Goal: Find contact information: Find contact information

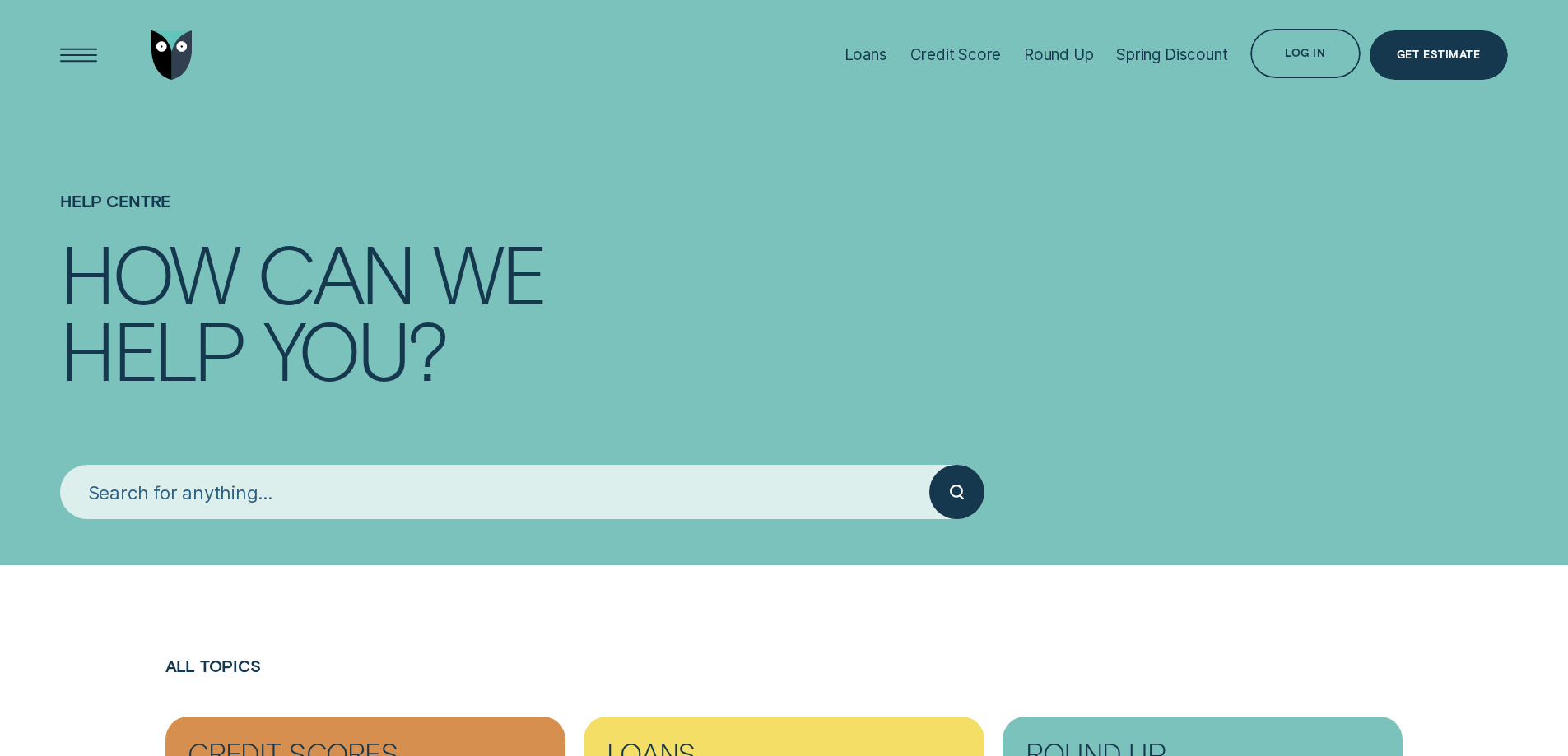
click at [408, 503] on input "search" at bounding box center [495, 492] width 869 height 55
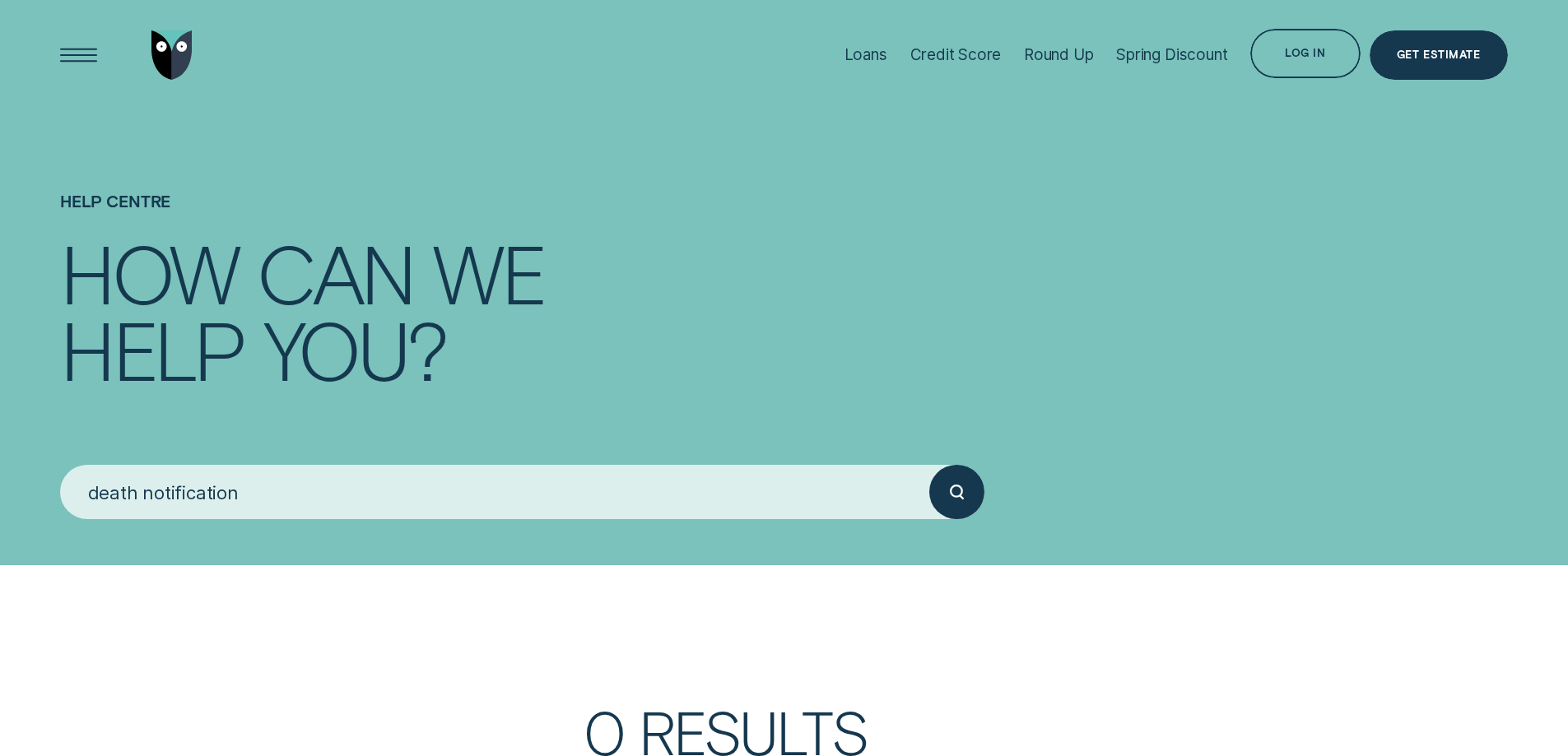
type input "death notification"
click at [929, 465] on button "submit" at bounding box center [956, 492] width 55 height 55
click at [81, 53] on div "Open Menu" at bounding box center [78, 54] width 70 height 70
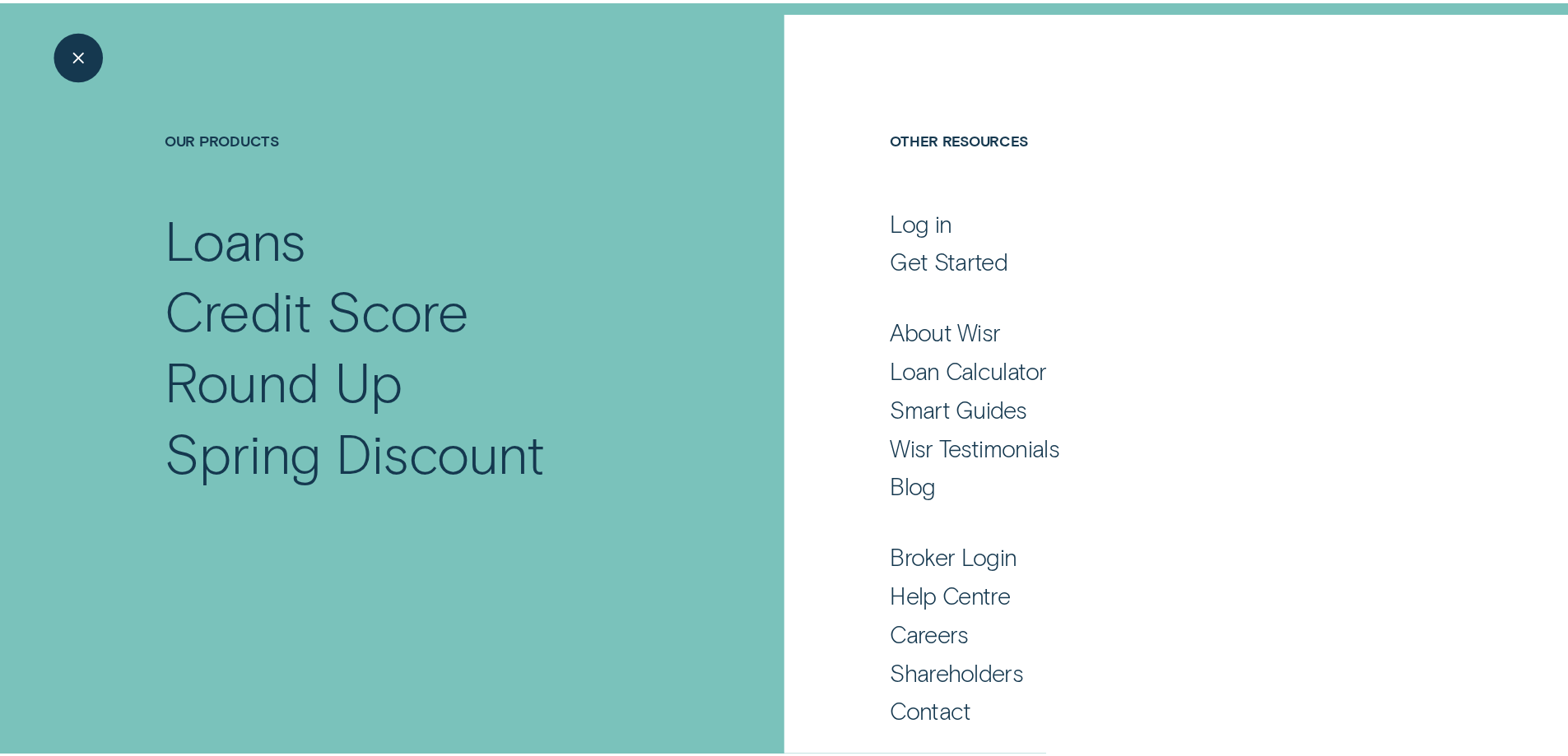
scroll to position [102, 0]
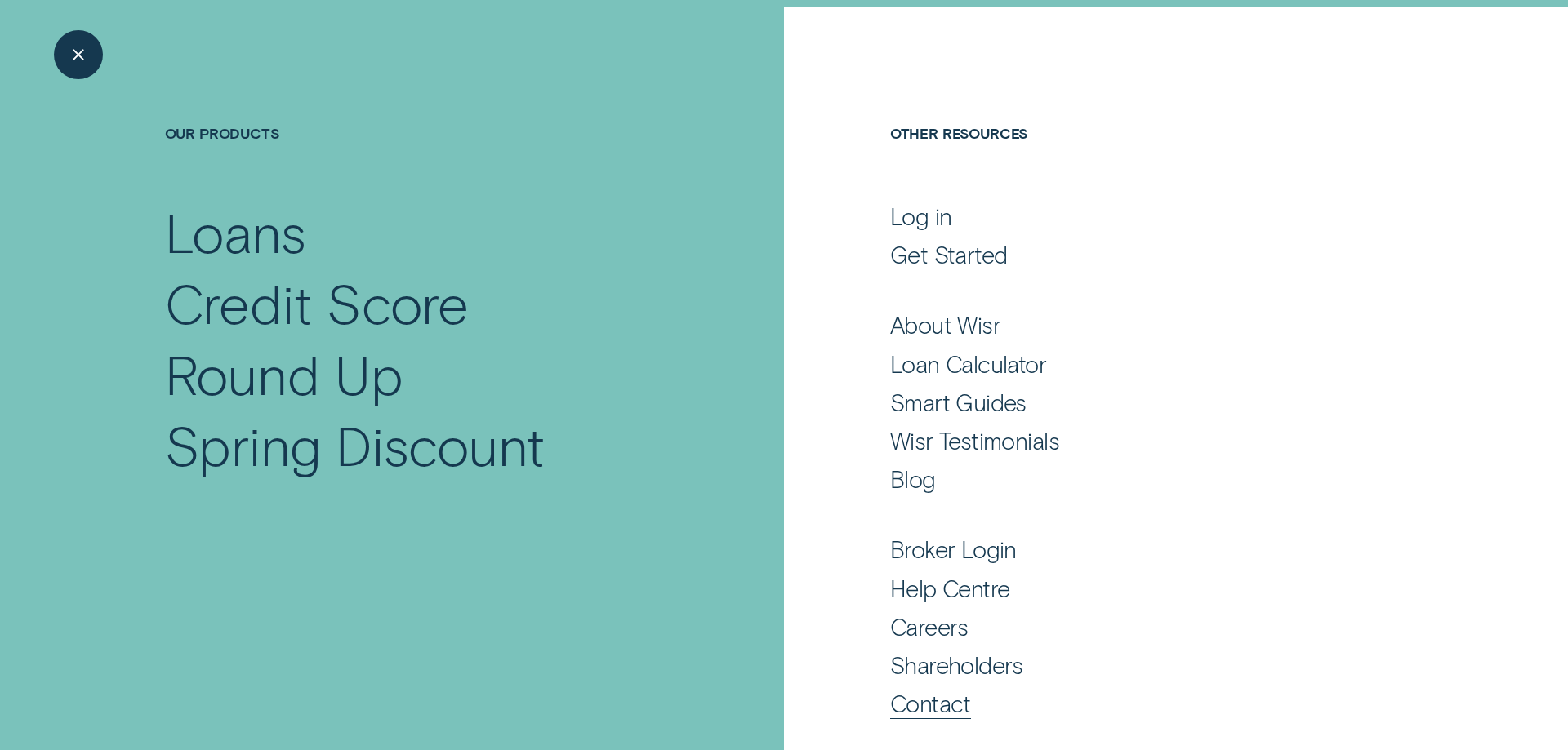
click at [921, 703] on div "Contact" at bounding box center [930, 703] width 81 height 29
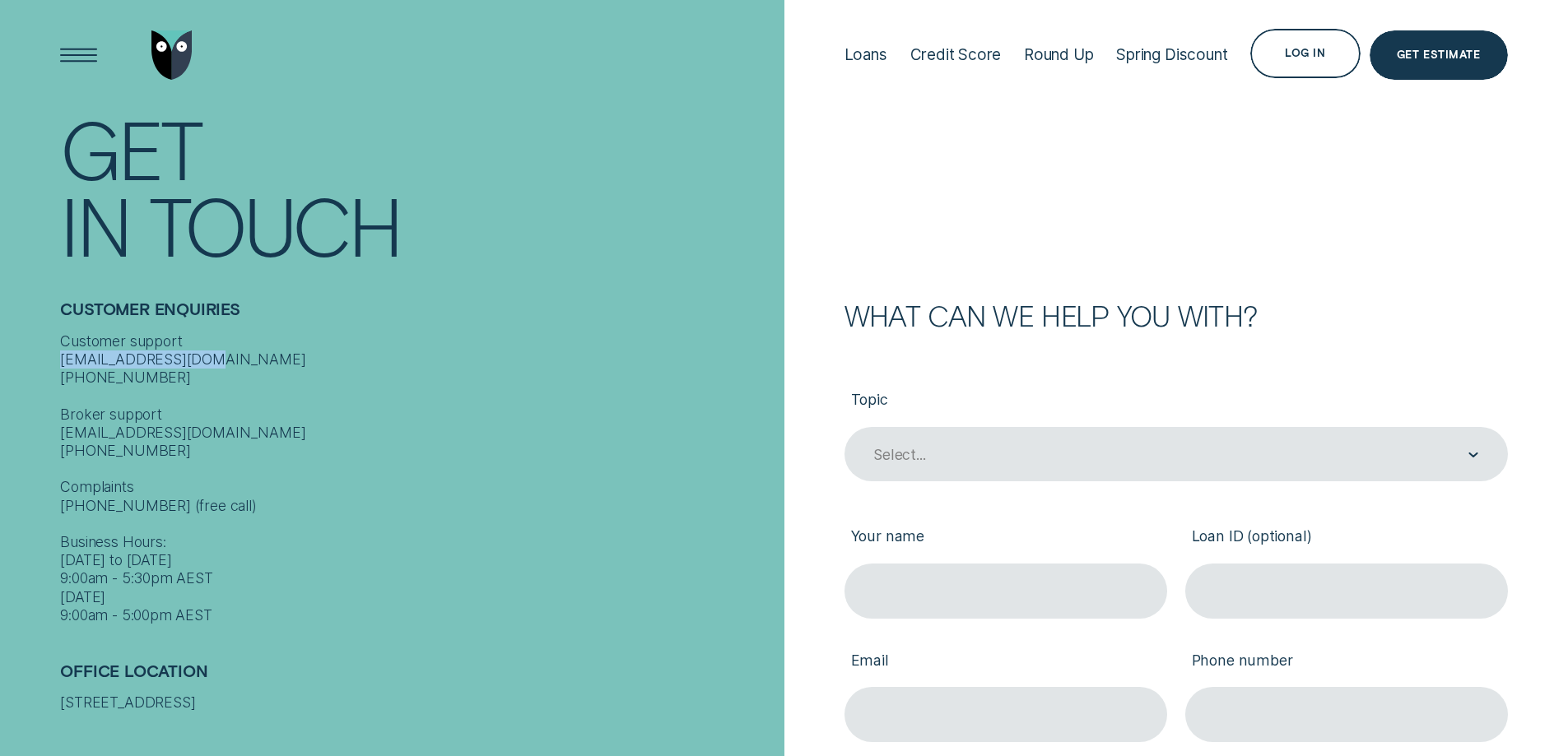
drag, startPoint x: 209, startPoint y: 360, endPoint x: 61, endPoint y: 364, distance: 148.1
click at [61, 364] on div "Customer support contact@wisr.com.au 1300 992 007 Broker support contact@wisr.c…" at bounding box center [417, 478] width 714 height 293
copy div "contact@wisr.com.au"
